Goal: Register for event/course

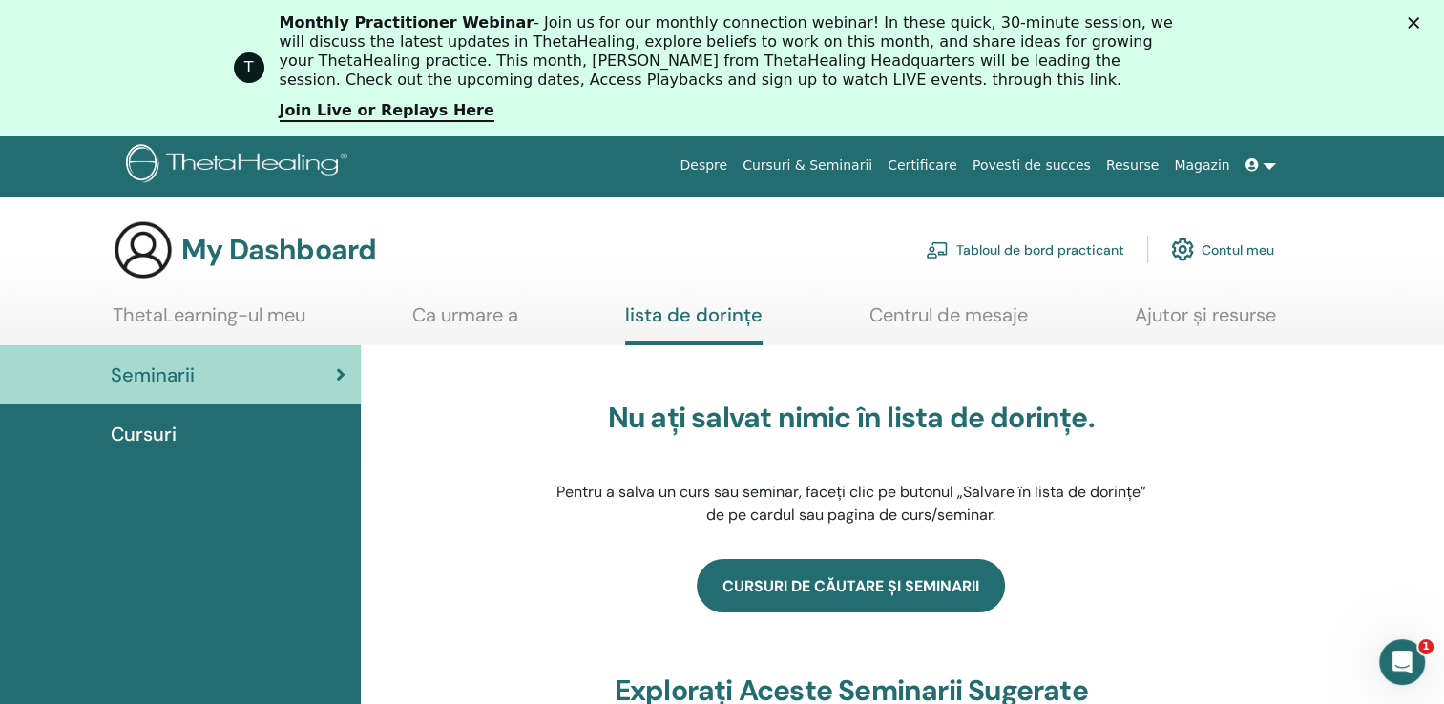
click at [845, 575] on link "Cursuri de căutare și seminarii" at bounding box center [851, 585] width 308 height 53
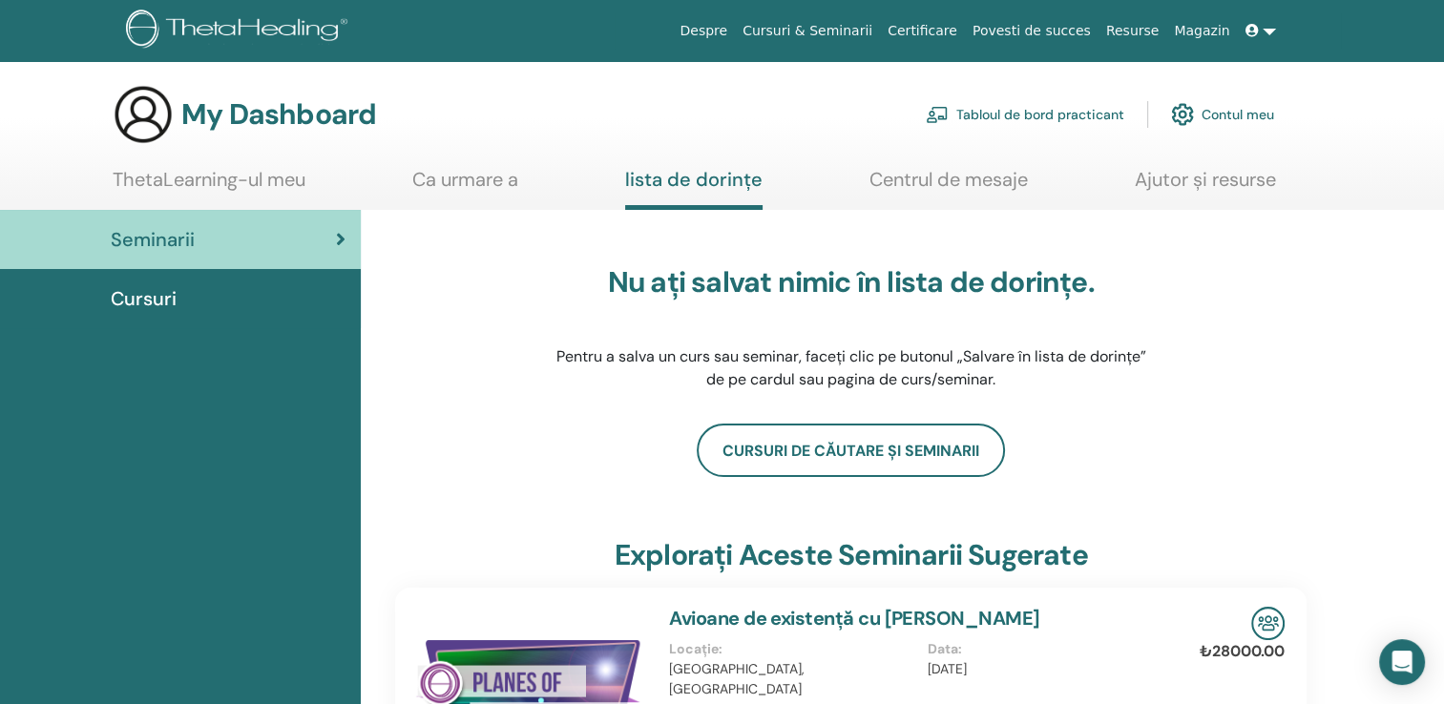
click at [146, 288] on span "Cursuri" at bounding box center [144, 298] width 66 height 29
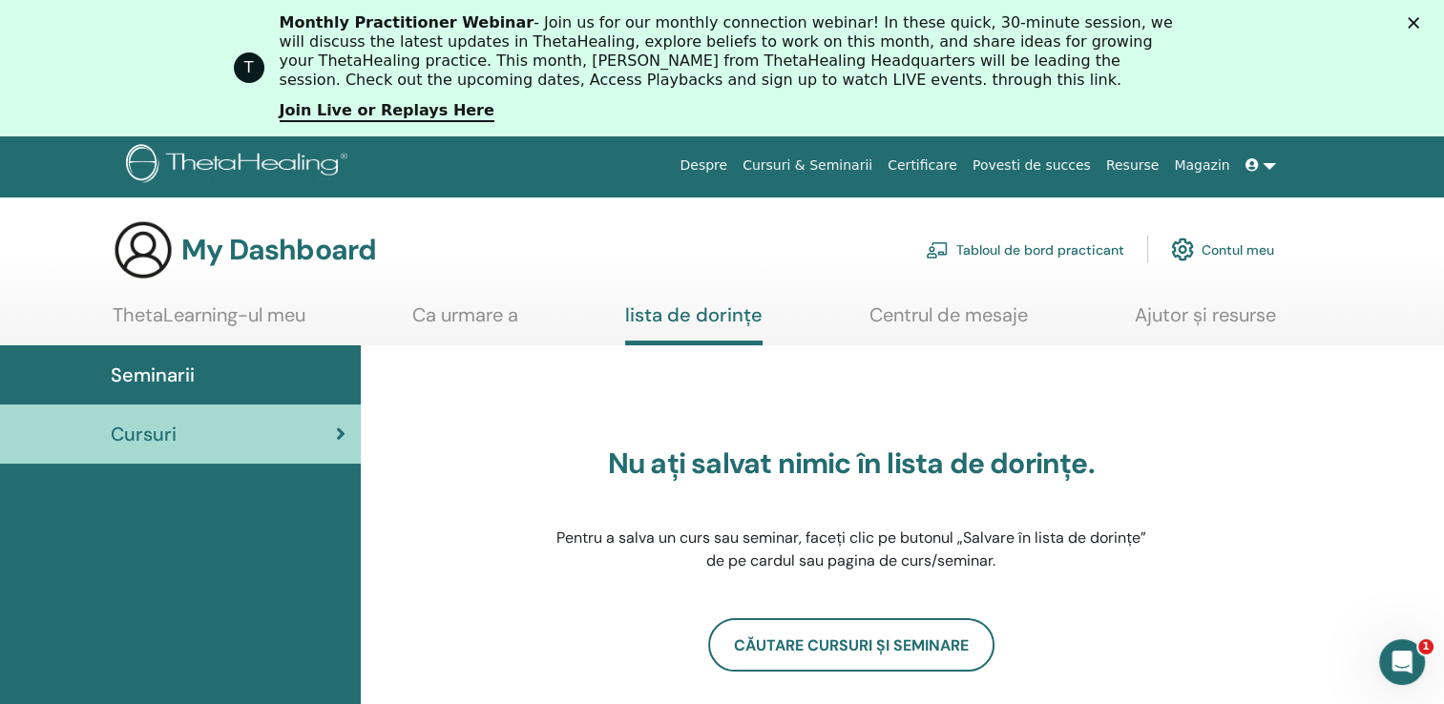
click at [821, 161] on link "Cursuri & Seminarii" at bounding box center [807, 165] width 145 height 35
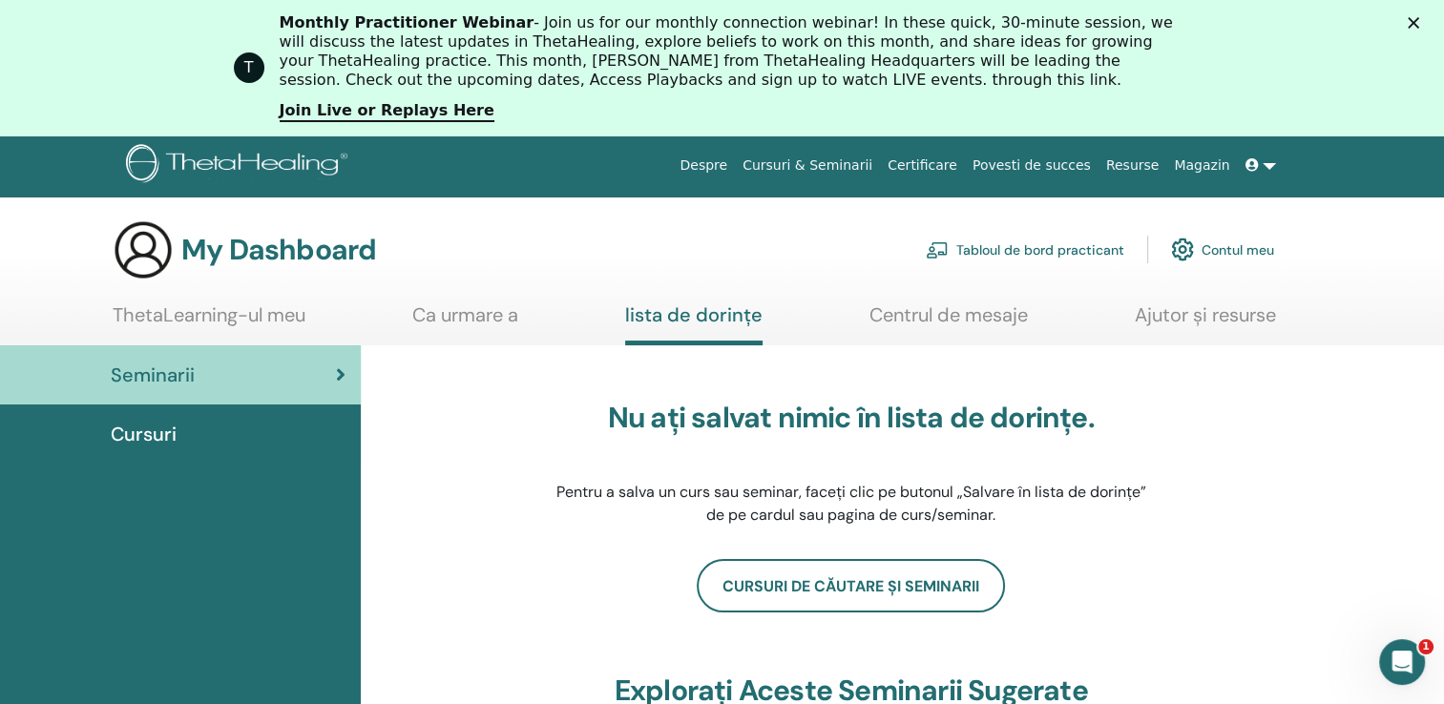
click at [208, 307] on link "ThetaLearning-ul meu" at bounding box center [209, 321] width 193 height 37
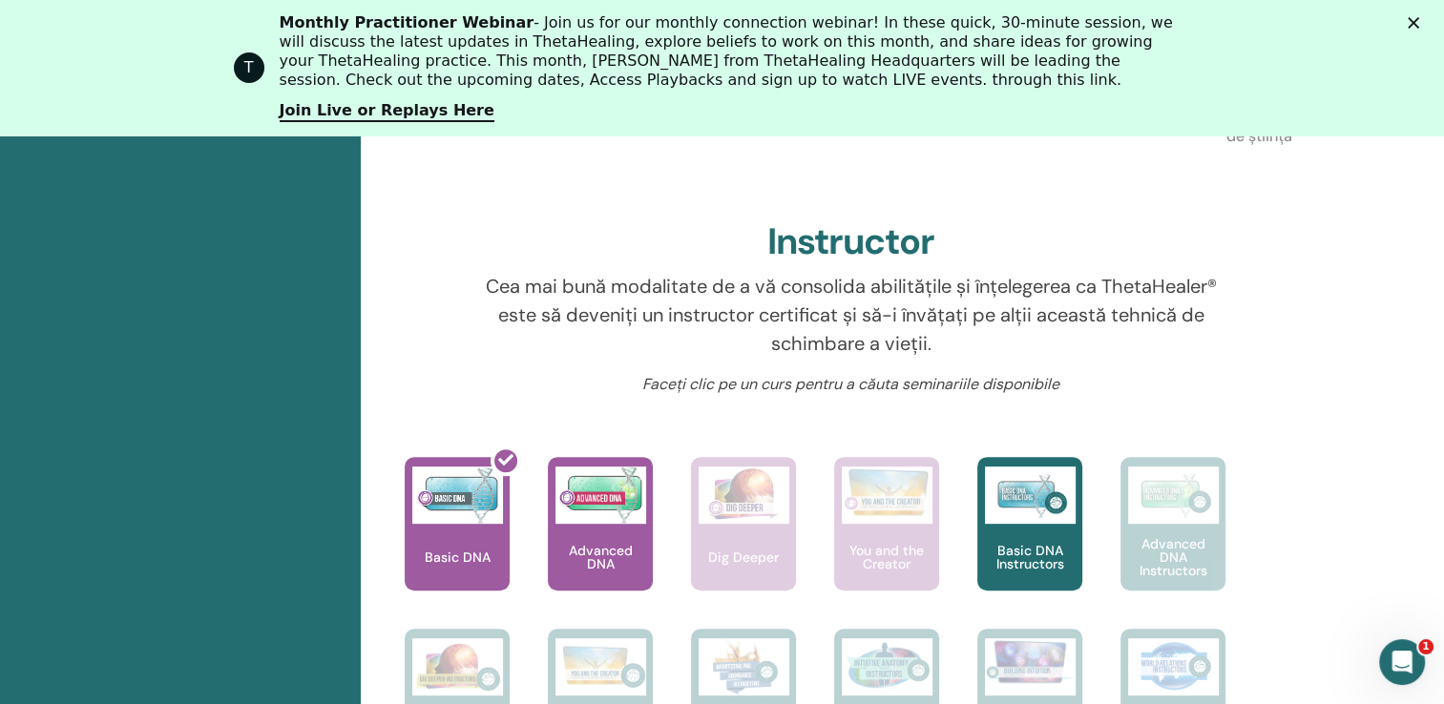
scroll to position [748, 0]
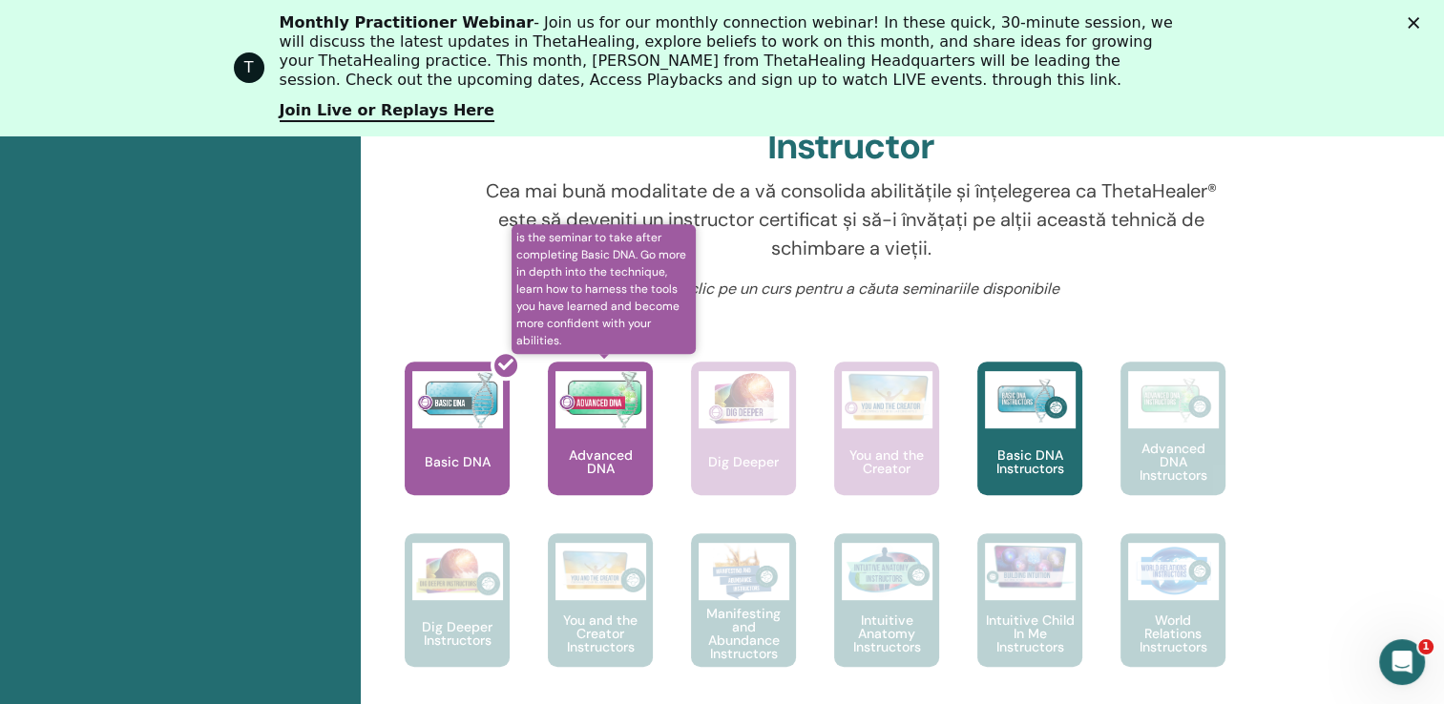
click at [605, 456] on p "Advanced DNA" at bounding box center [600, 462] width 105 height 27
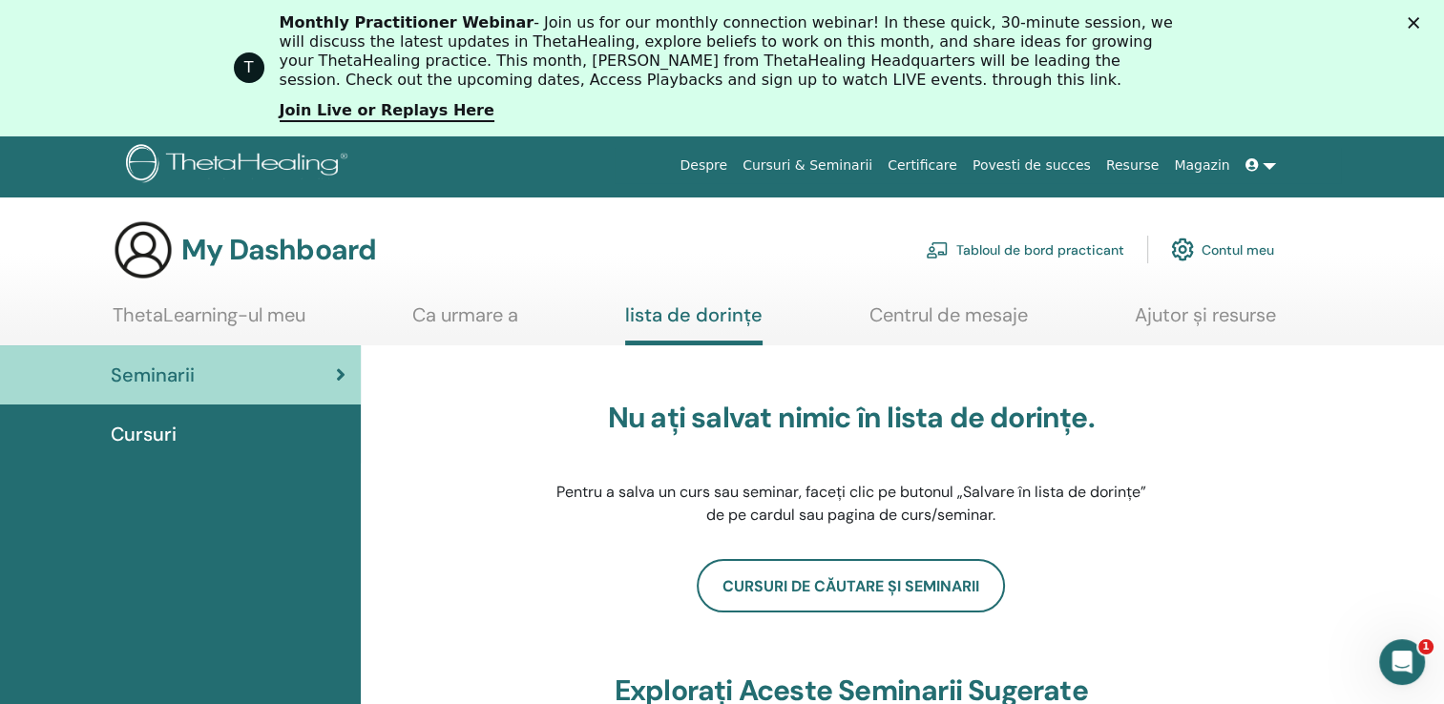
click at [1185, 247] on img at bounding box center [1182, 249] width 23 height 32
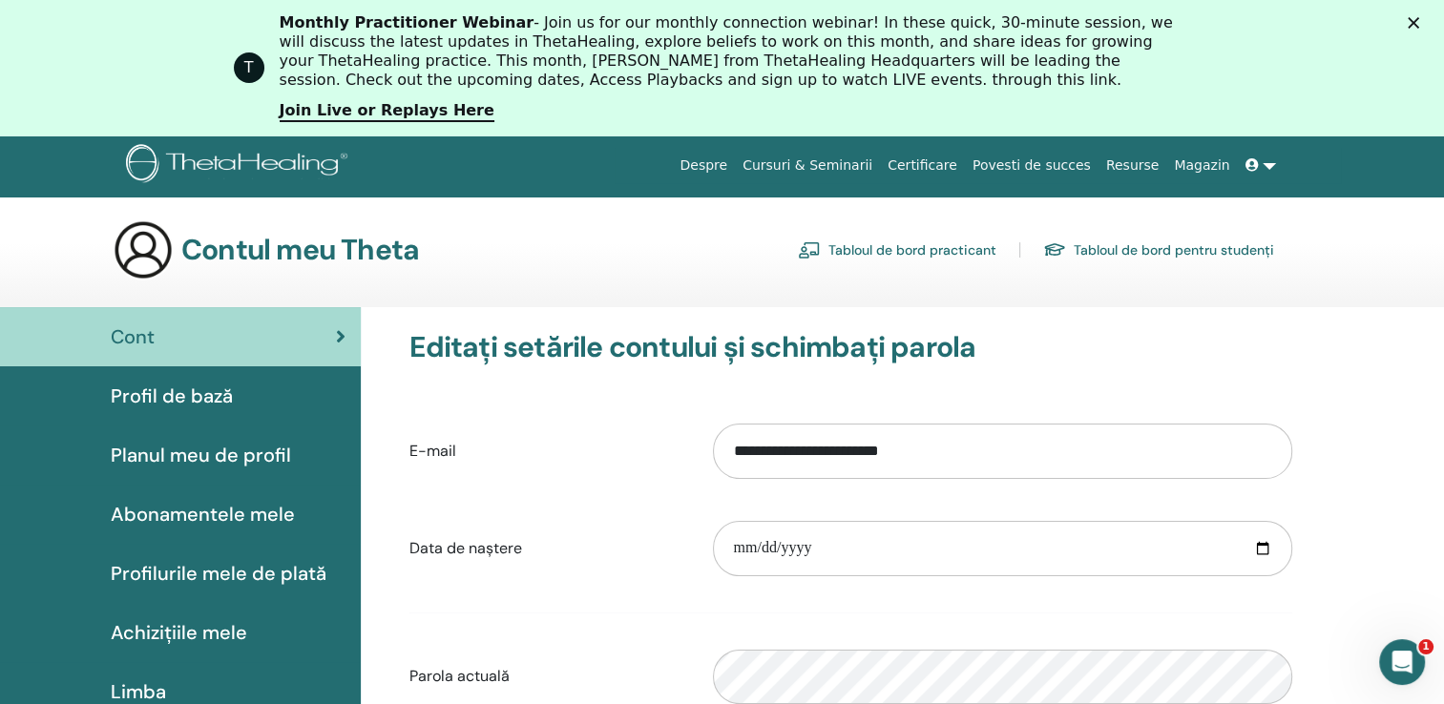
click at [820, 161] on link "Cursuri & Seminarii" at bounding box center [807, 165] width 145 height 35
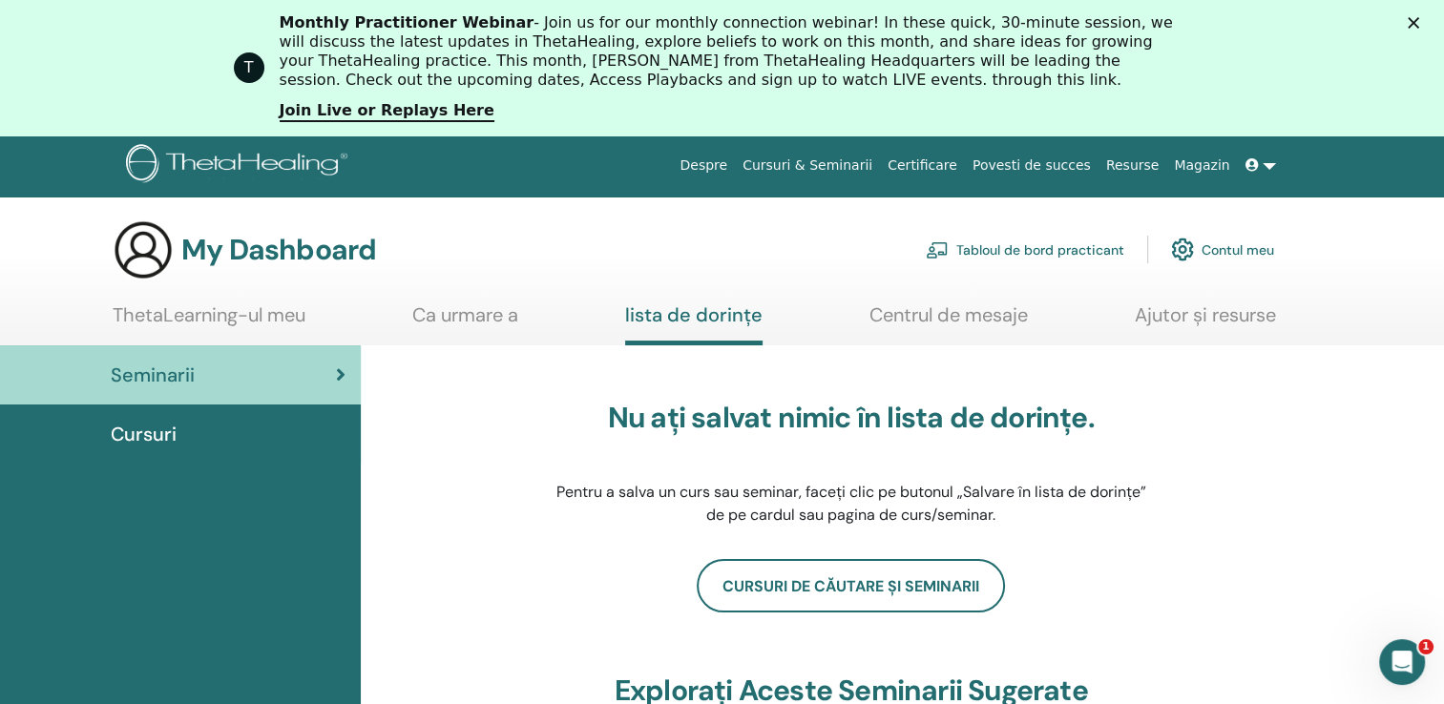
click at [126, 429] on span "Cursuri" at bounding box center [144, 434] width 66 height 29
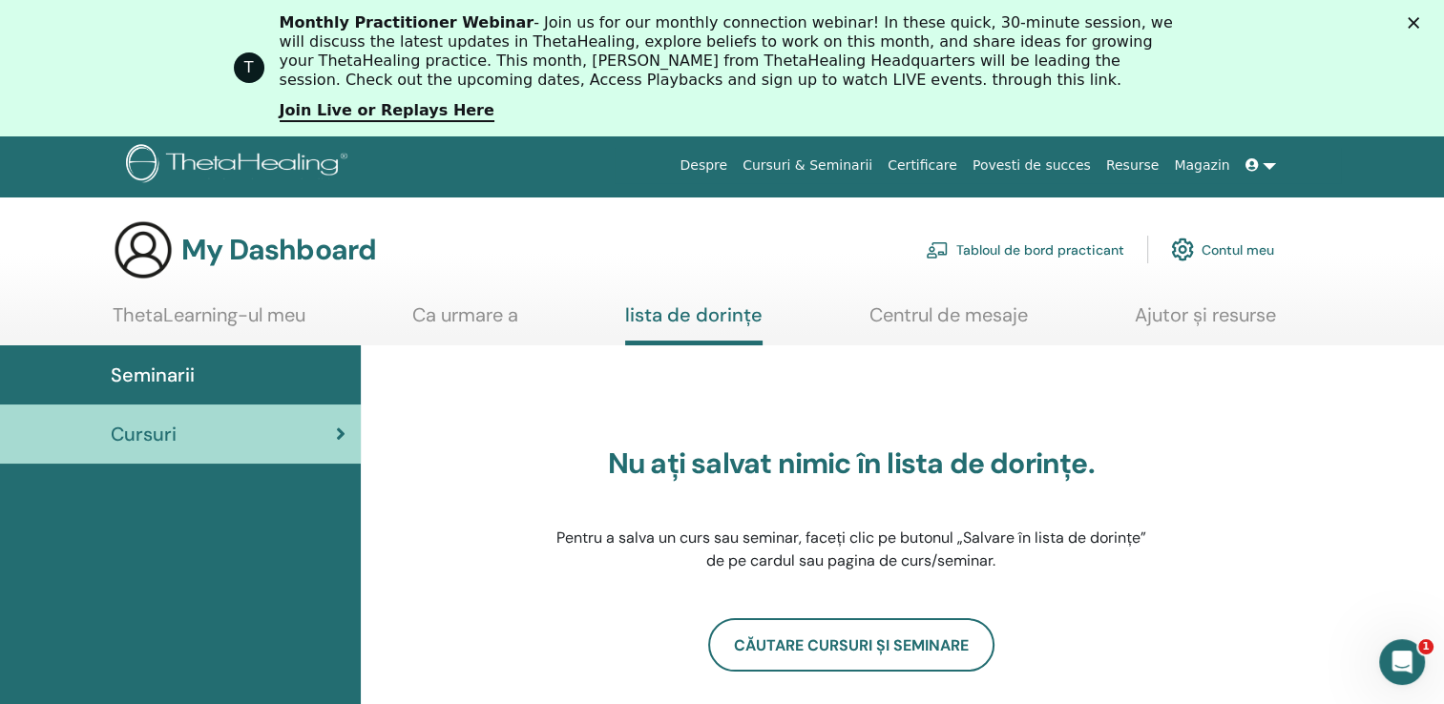
click at [992, 251] on link "Tabloul de bord practicant" at bounding box center [1025, 249] width 198 height 42
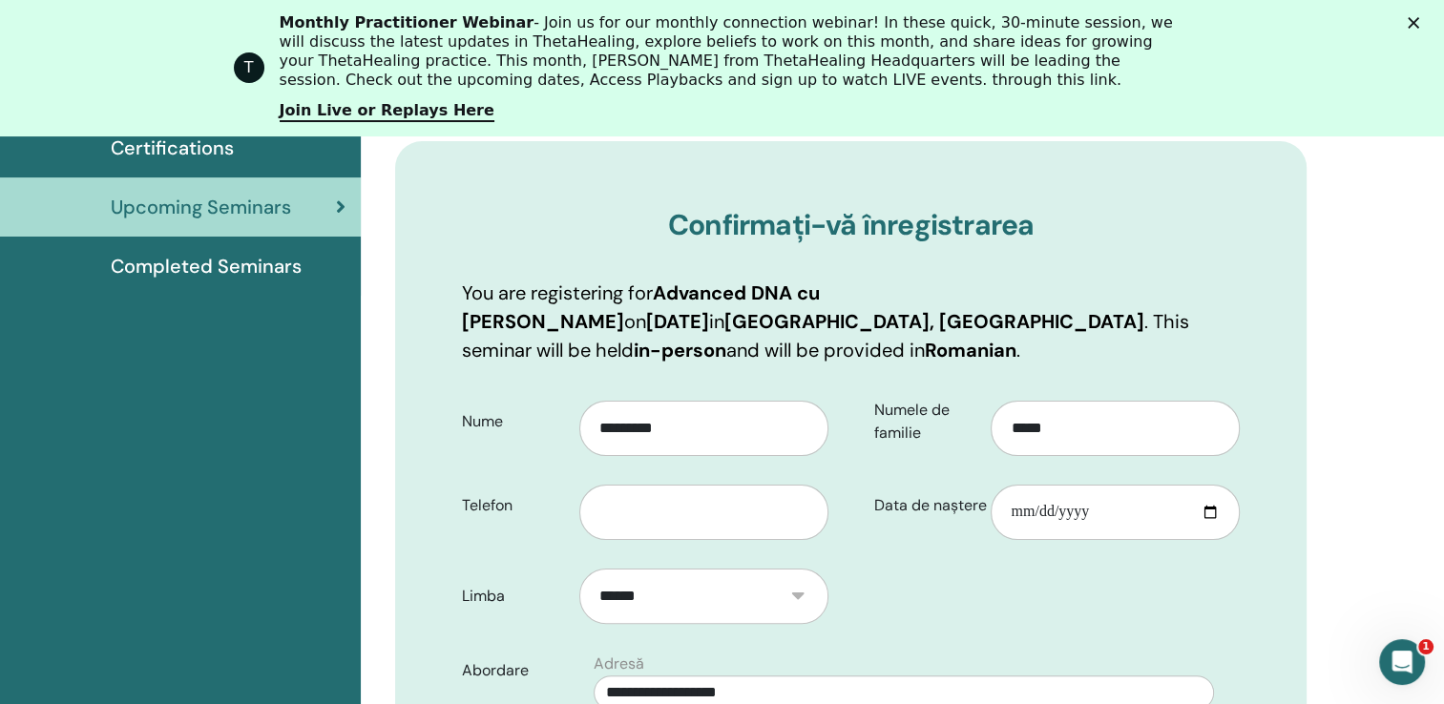
scroll to position [363, 0]
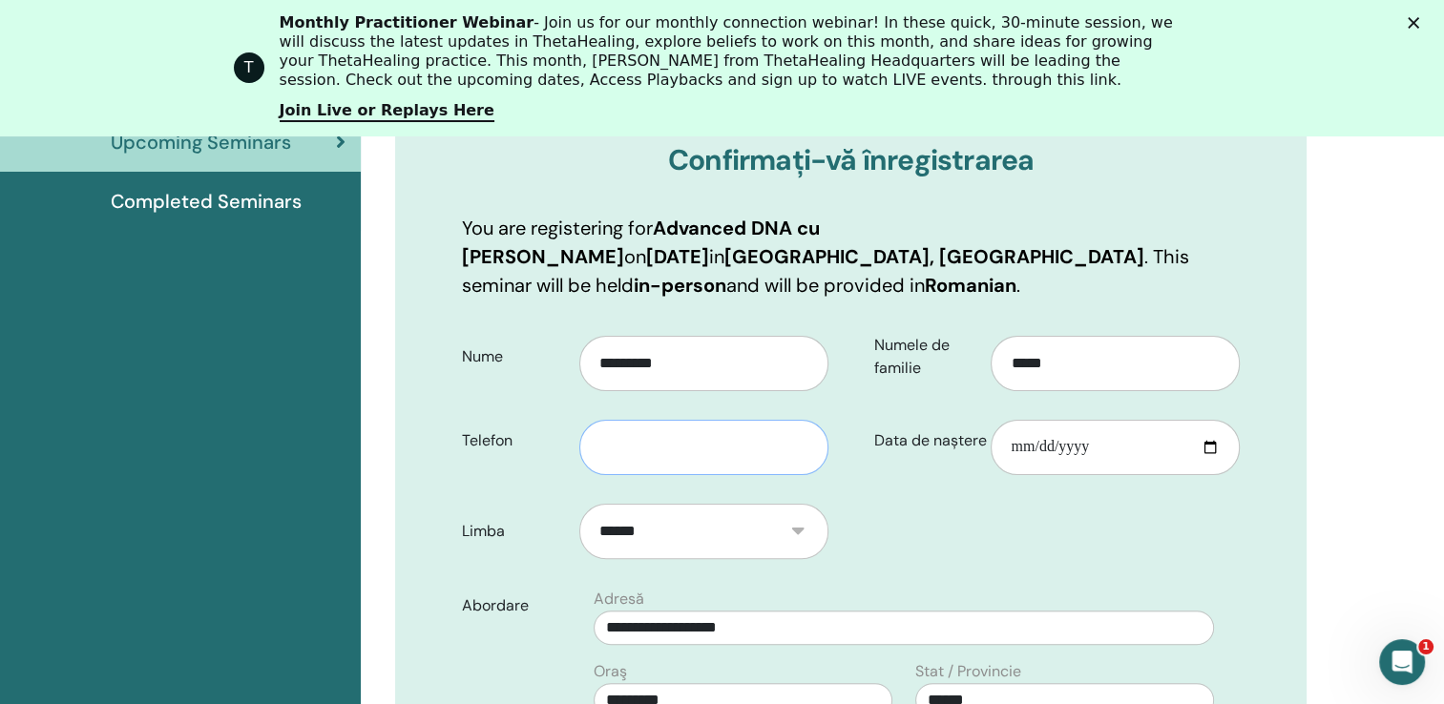
click at [622, 445] on input "text" at bounding box center [703, 447] width 249 height 55
type input "**********"
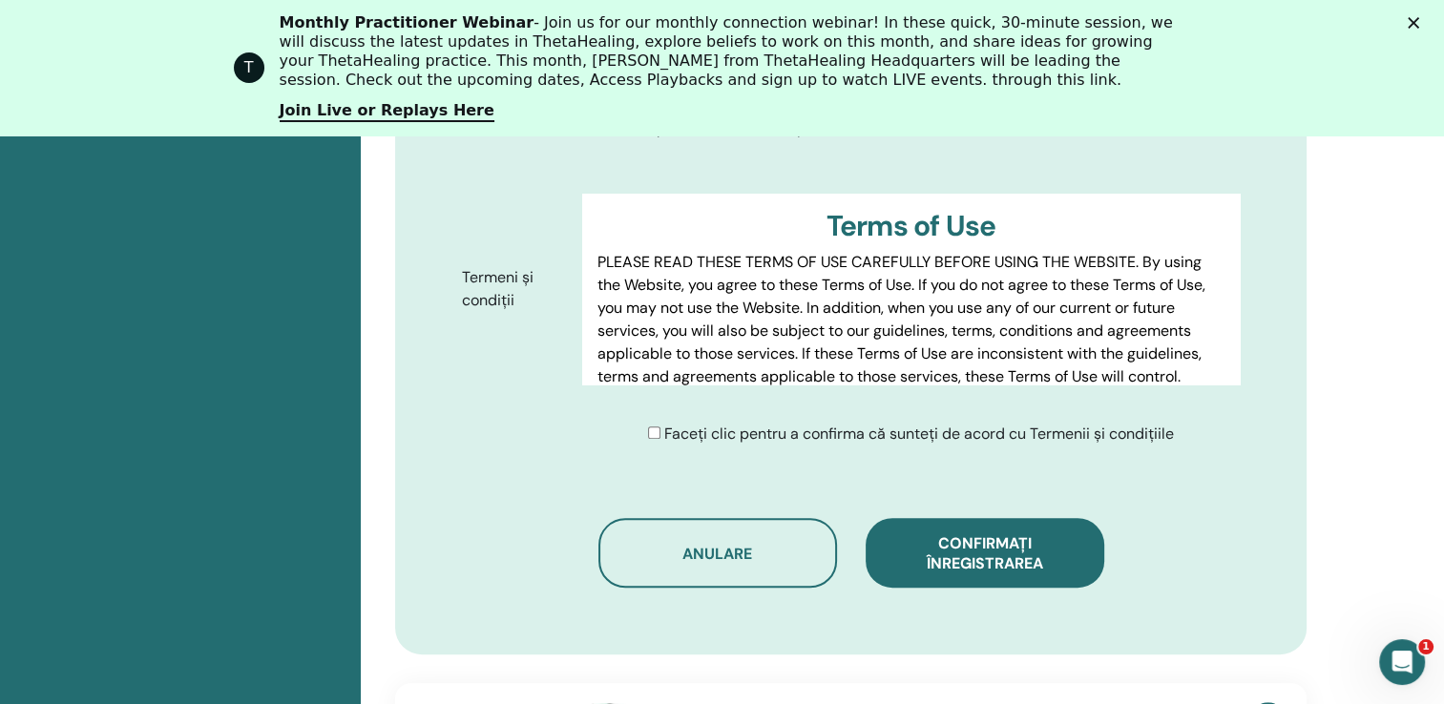
scroll to position [1126, 0]
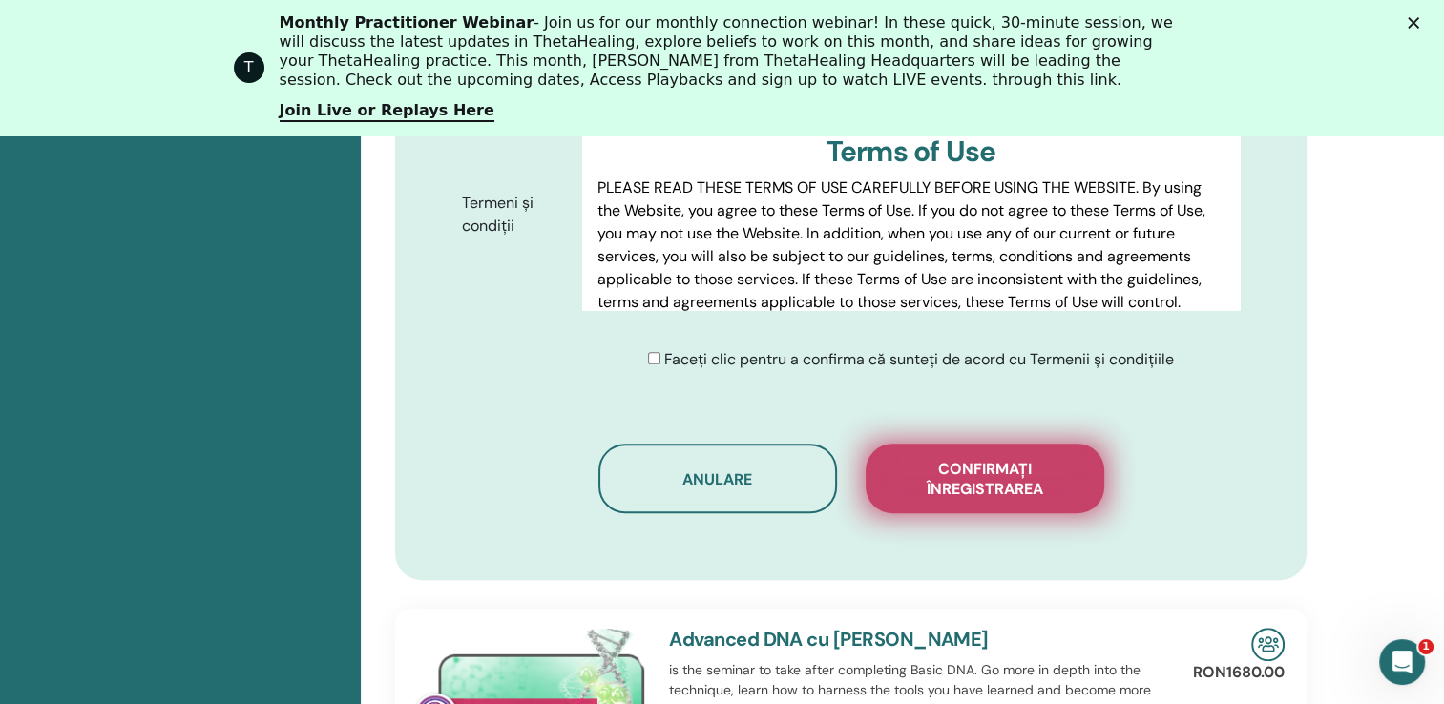
click at [991, 478] on span "Confirmați înregistrarea" at bounding box center [984, 479] width 191 height 40
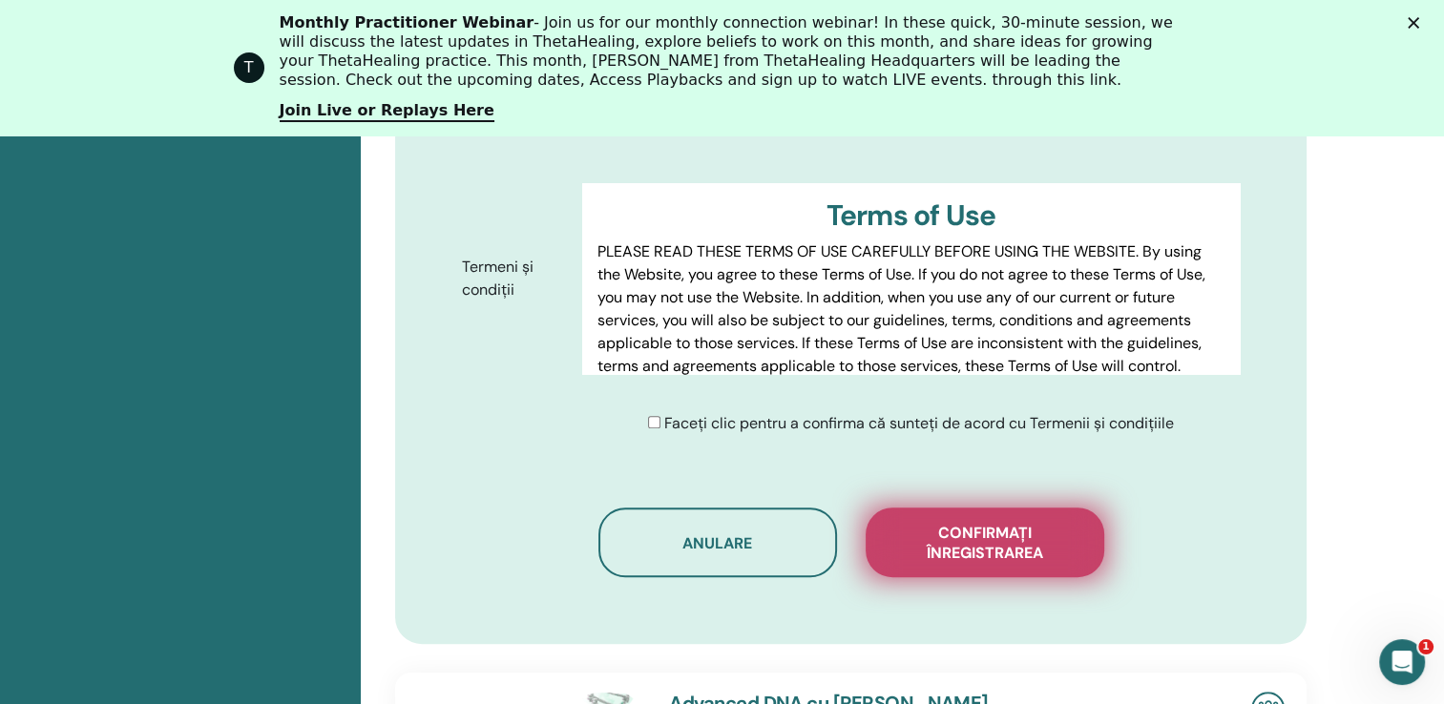
click at [972, 536] on span "Confirmați înregistrarea" at bounding box center [984, 543] width 191 height 40
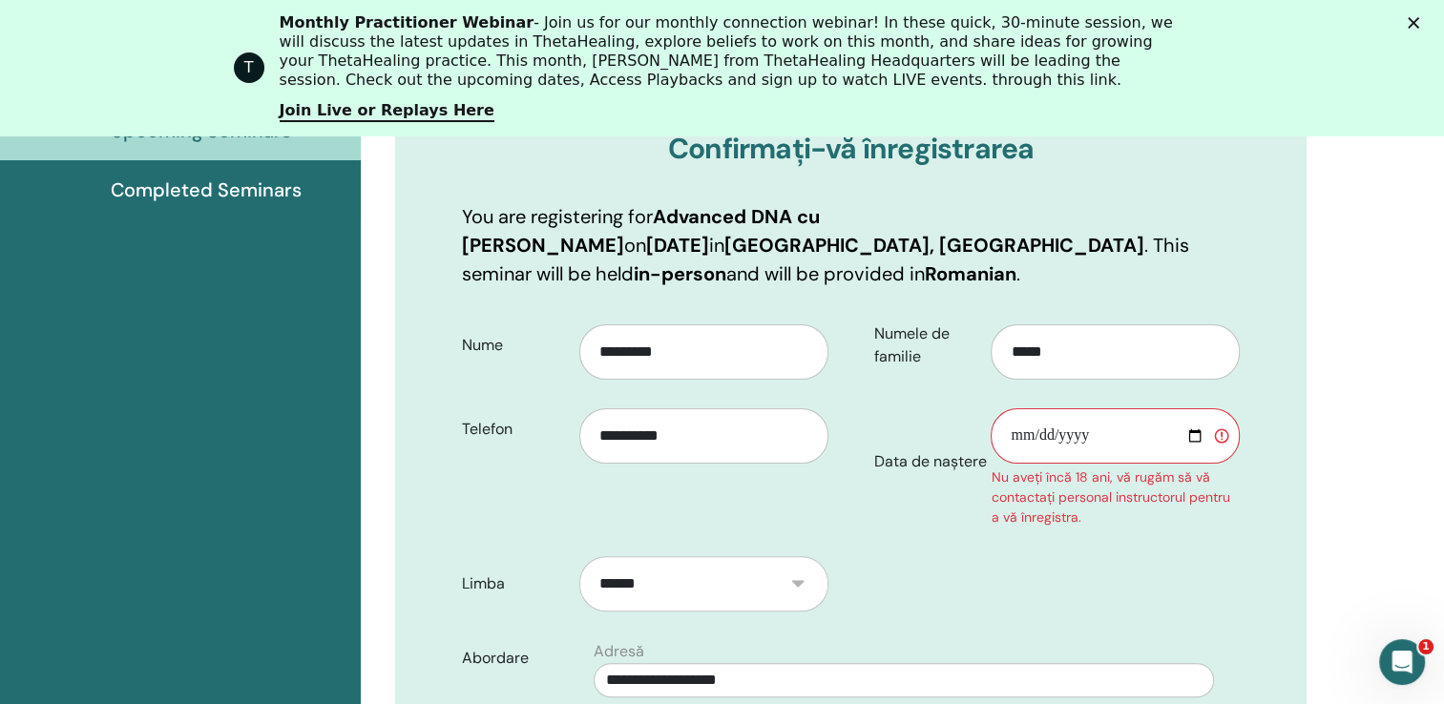
scroll to position [363, 0]
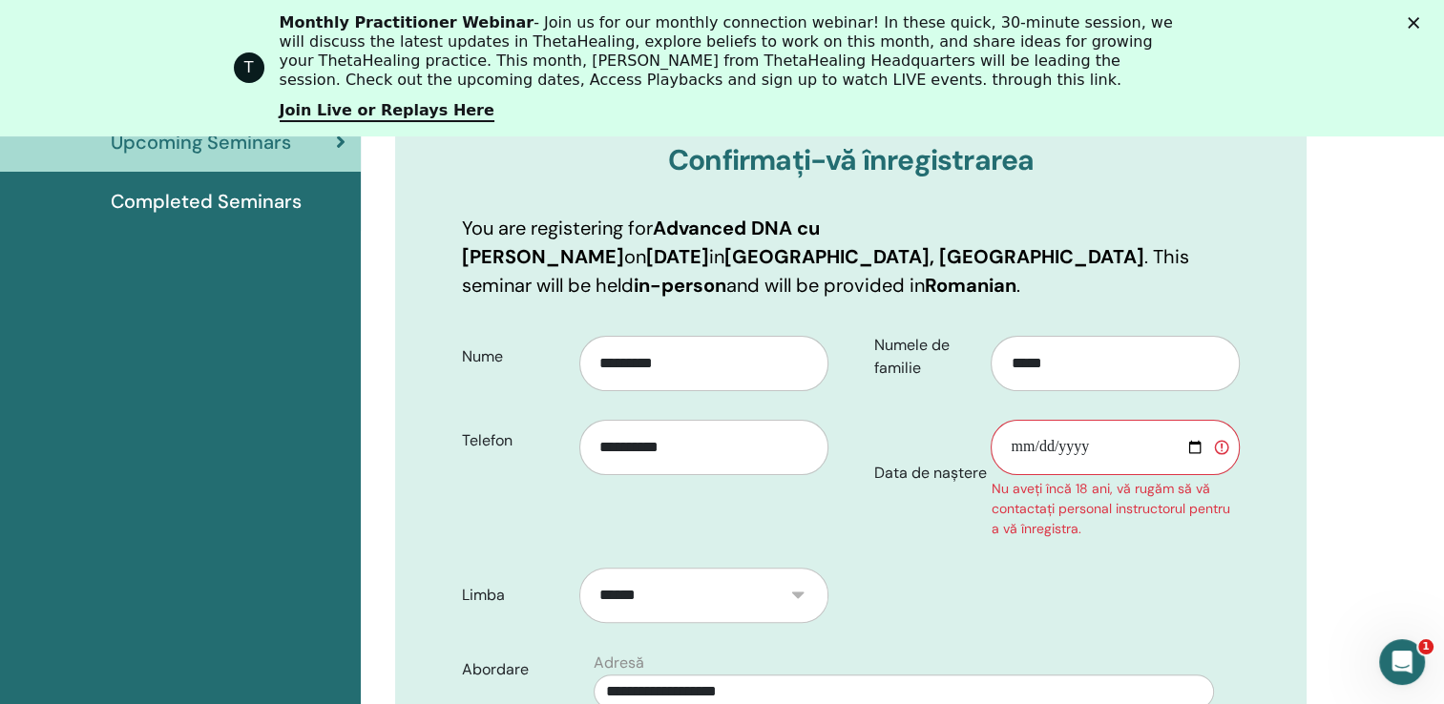
click at [1111, 438] on input "Data de naștere" at bounding box center [1115, 447] width 249 height 55
click at [1097, 445] on input "Data de naștere" at bounding box center [1115, 447] width 249 height 55
type input "**********"
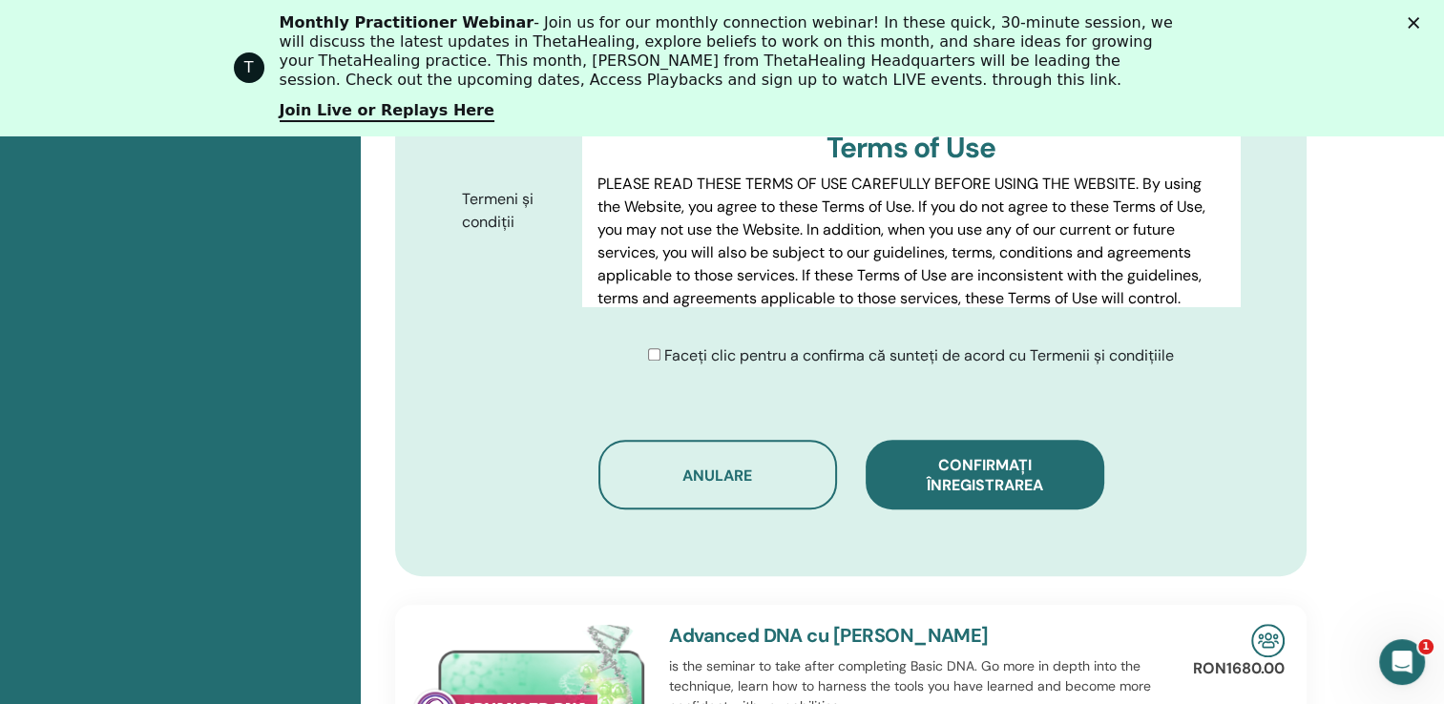
scroll to position [1222, 0]
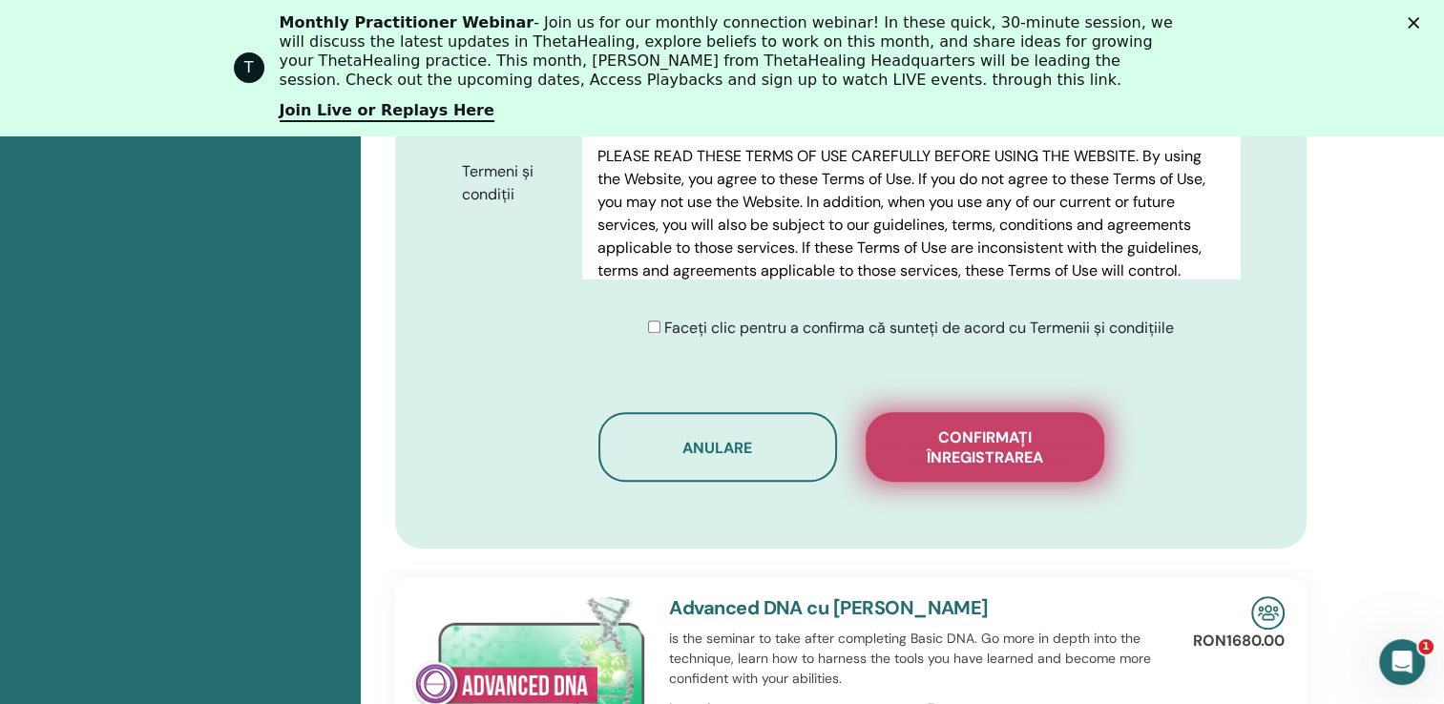
click at [970, 447] on span "Confirmați înregistrarea" at bounding box center [984, 448] width 191 height 40
